Goal: Transaction & Acquisition: Purchase product/service

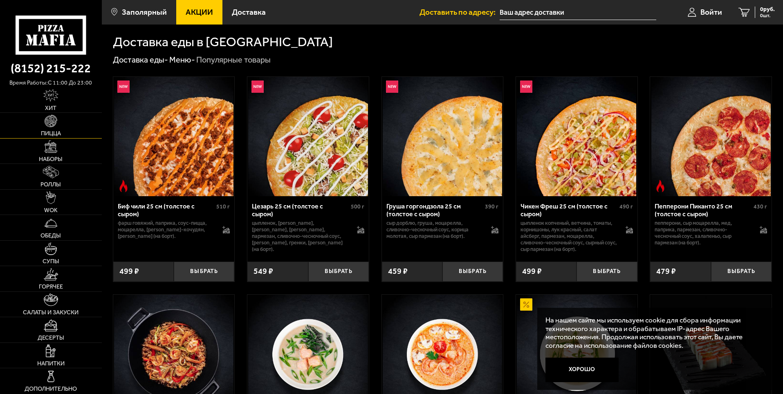
click at [58, 129] on link "Пицца" at bounding box center [51, 125] width 102 height 25
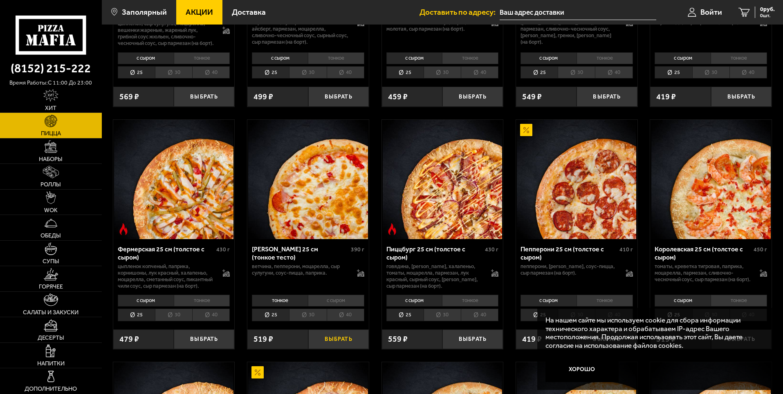
scroll to position [531, 0]
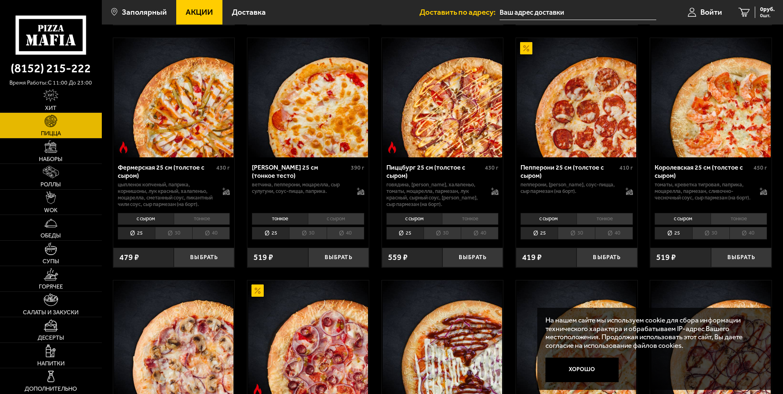
click at [614, 239] on li "40" at bounding box center [614, 233] width 38 height 13
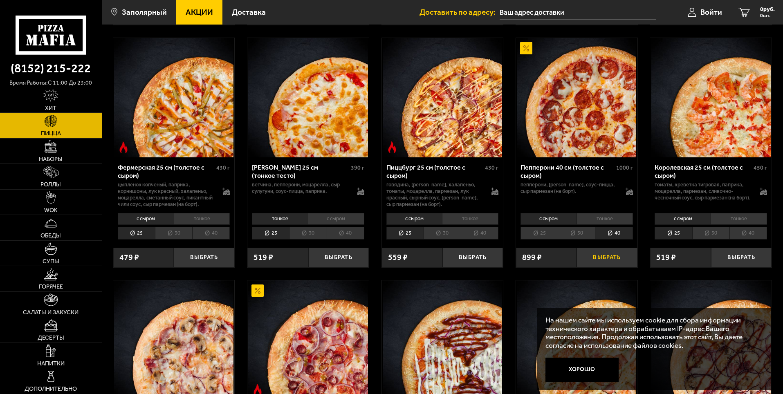
click at [611, 268] on button "Выбрать" at bounding box center [606, 258] width 60 height 20
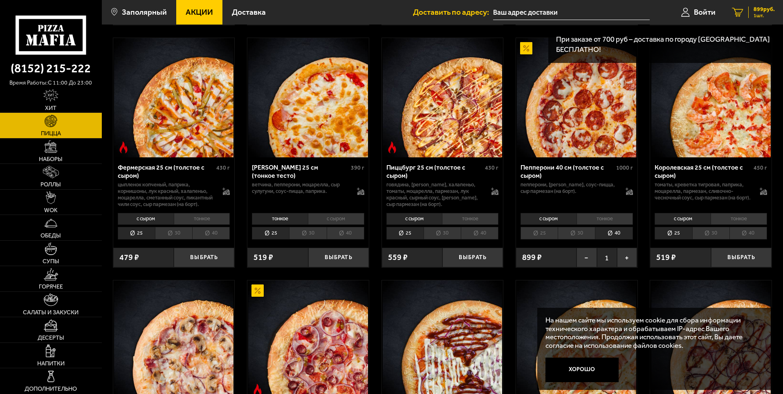
click at [746, 11] on link "1 899 руб. 1 шт." at bounding box center [752, 12] width 59 height 25
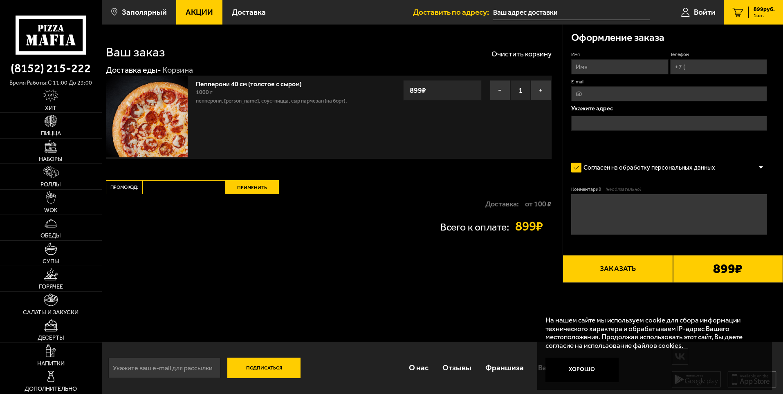
click at [629, 63] on input "Имя" at bounding box center [619, 66] width 97 height 15
type input "[PERSON_NAME]"
click at [700, 67] on input "Телефон" at bounding box center [718, 66] width 97 height 15
type input "[PHONE_NUMBER]"
type input "[EMAIL_ADDRESS][DOMAIN_NAME]"
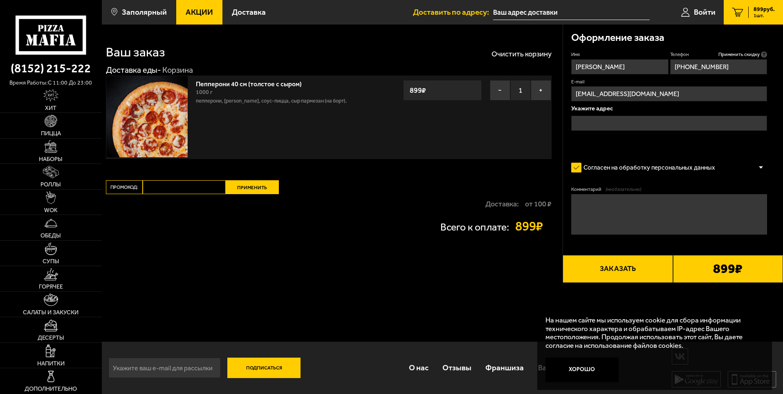
type input "[PHONE_NUMBER]"
click at [645, 125] on input "text" at bounding box center [669, 123] width 196 height 15
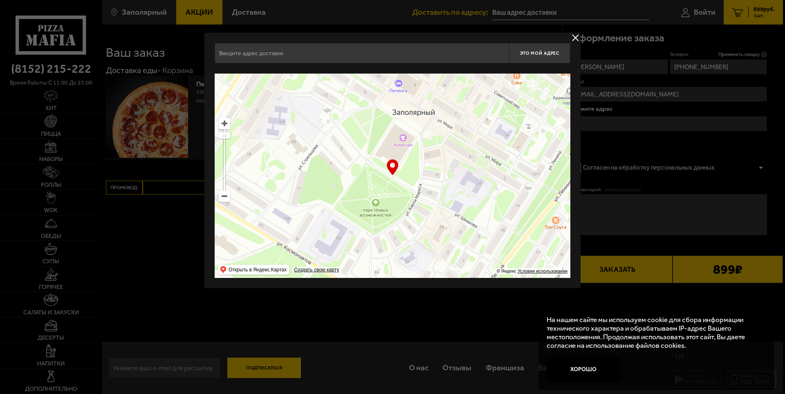
drag, startPoint x: 424, startPoint y: 183, endPoint x: 453, endPoint y: 123, distance: 66.7
click at [455, 112] on ymaps at bounding box center [393, 176] width 356 height 204
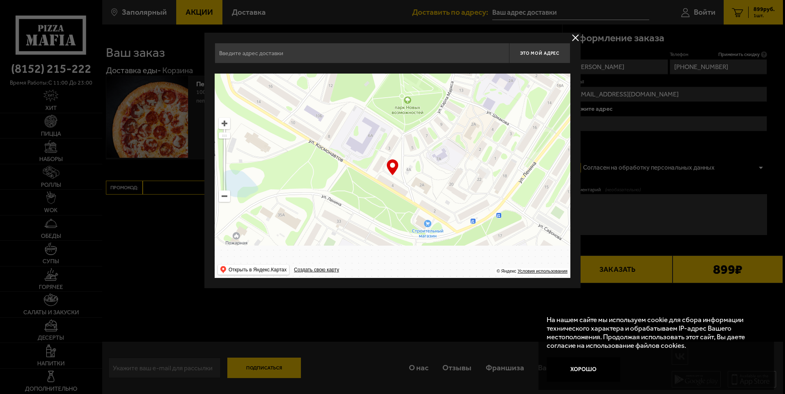
drag, startPoint x: 427, startPoint y: 194, endPoint x: 434, endPoint y: 178, distance: 17.7
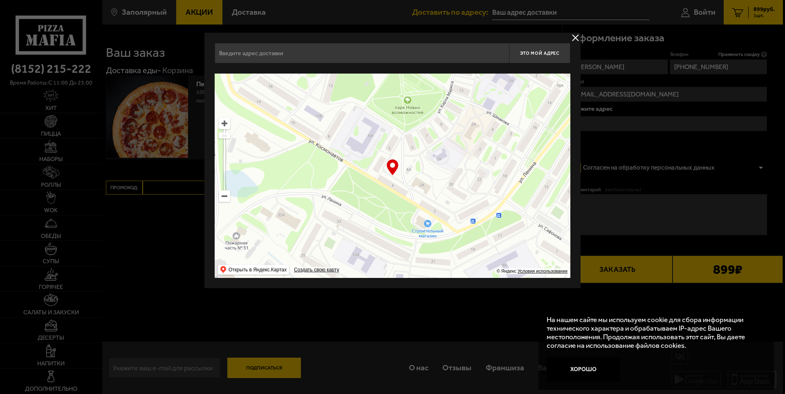
click at [435, 179] on ymaps at bounding box center [393, 176] width 356 height 204
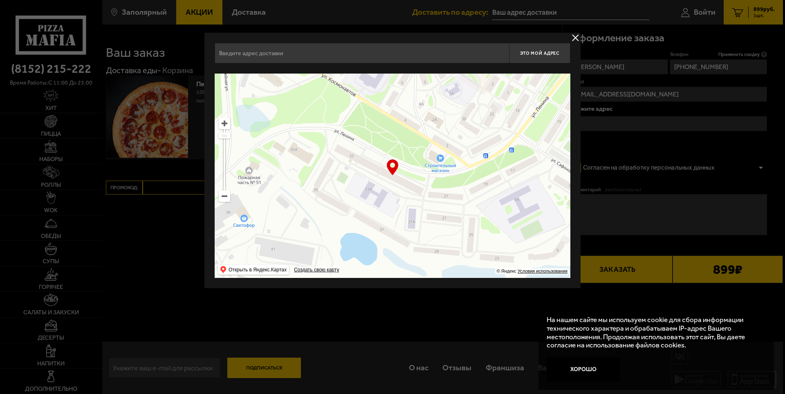
drag, startPoint x: 408, startPoint y: 187, endPoint x: 414, endPoint y: 152, distance: 35.3
click at [414, 152] on ymaps at bounding box center [393, 176] width 356 height 204
type input "[STREET_ADDRESS]"
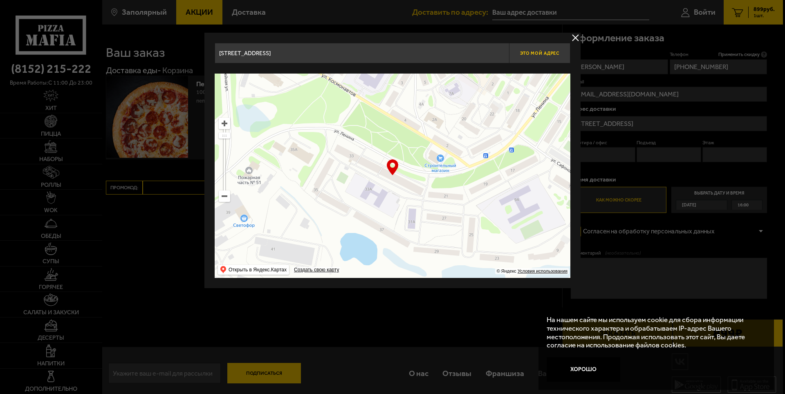
click at [544, 52] on span "Это мой адрес" at bounding box center [539, 53] width 39 height 5
type input "[STREET_ADDRESS]"
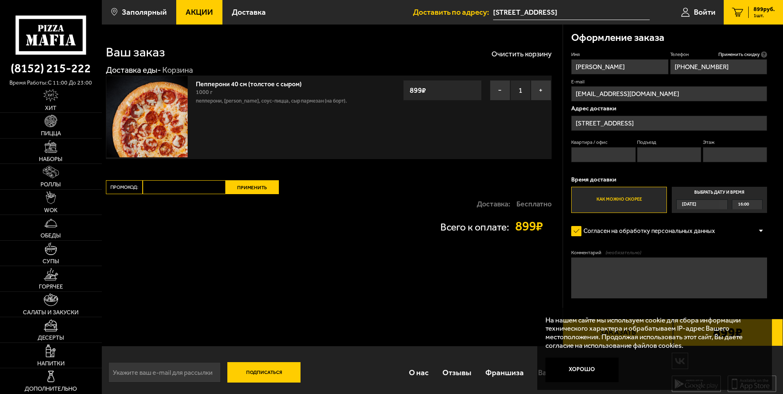
click at [583, 156] on input "Квартира / офис" at bounding box center [603, 154] width 64 height 15
type input "146"
type input "11"
type input "4"
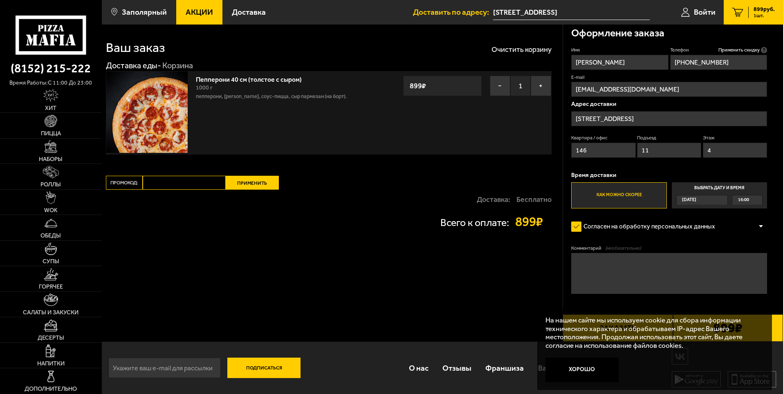
scroll to position [6, 0]
click at [597, 371] on button "Хорошо" at bounding box center [582, 370] width 74 height 25
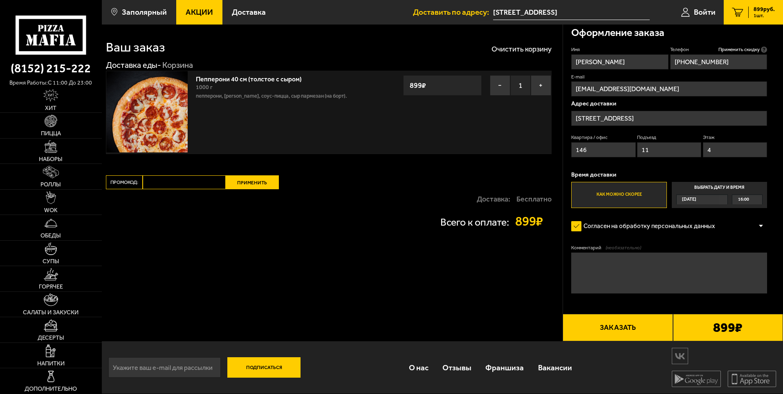
click at [620, 324] on button "Заказать" at bounding box center [617, 328] width 110 height 28
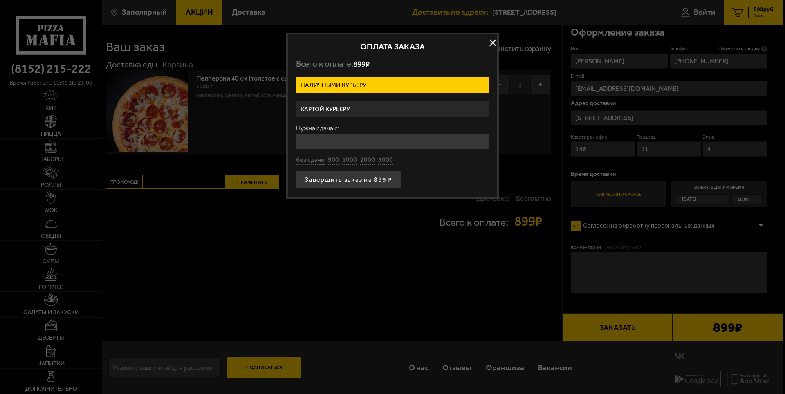
click at [348, 104] on label "Картой курьеру" at bounding box center [392, 109] width 193 height 16
click at [0, 0] on input "Картой курьеру" at bounding box center [0, 0] width 0 height 0
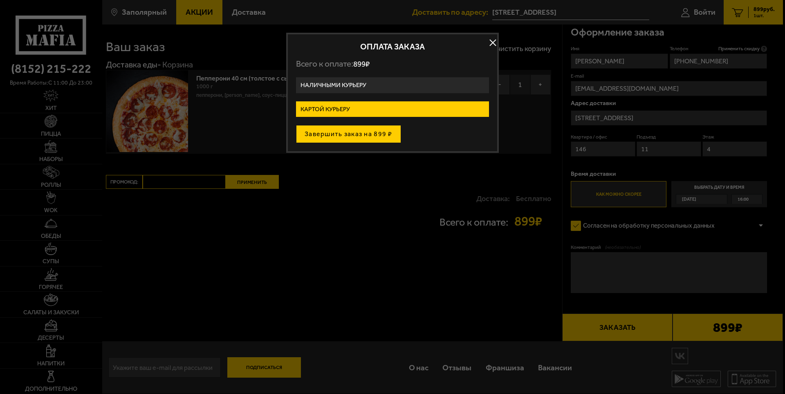
click at [348, 138] on button "Завершить заказ на 899 ₽" at bounding box center [348, 134] width 105 height 18
